Goal: Transaction & Acquisition: Subscribe to service/newsletter

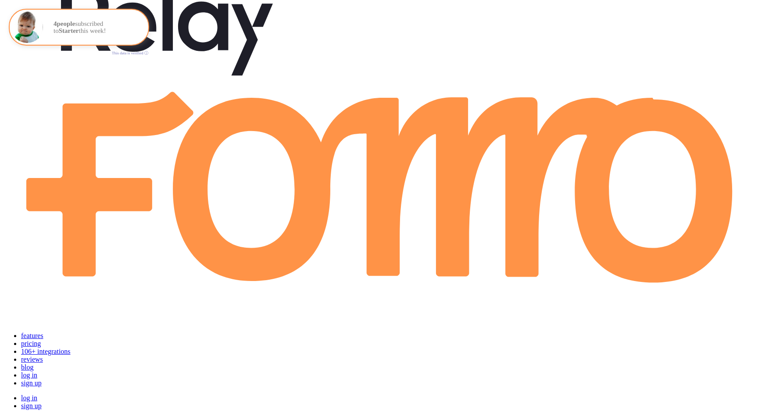
scroll to position [63, 0]
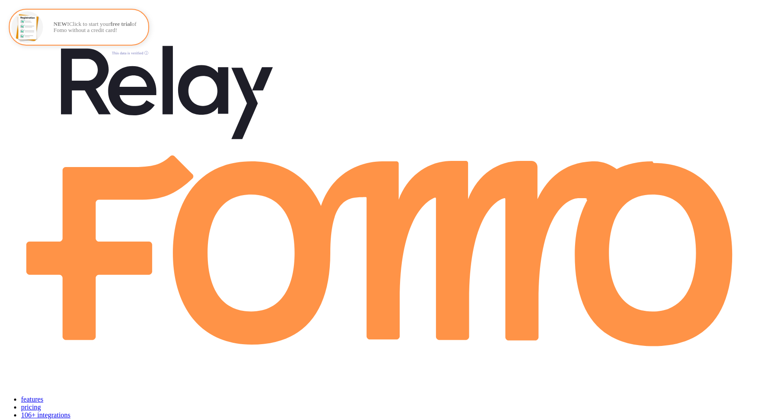
click at [41, 404] on link "pricing" at bounding box center [31, 407] width 20 height 7
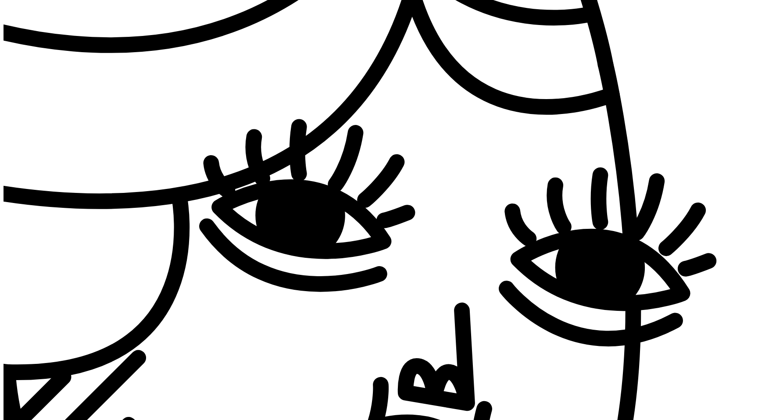
scroll to position [894, 0]
